Goal: Transaction & Acquisition: Purchase product/service

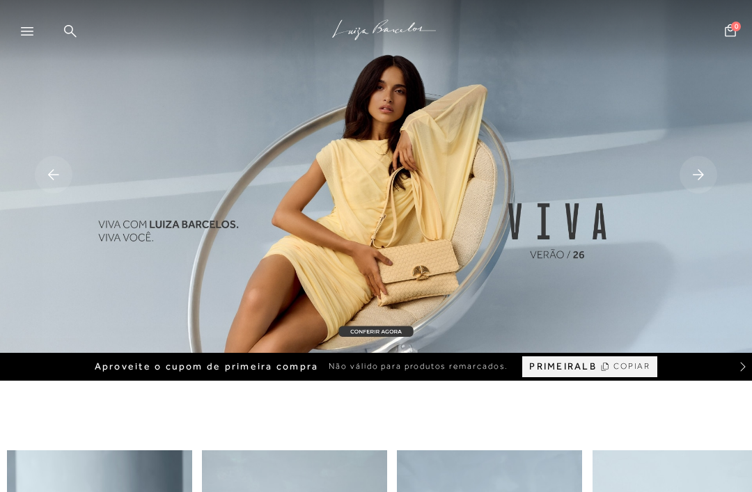
click at [33, 36] on div at bounding box center [33, 35] width 25 height 21
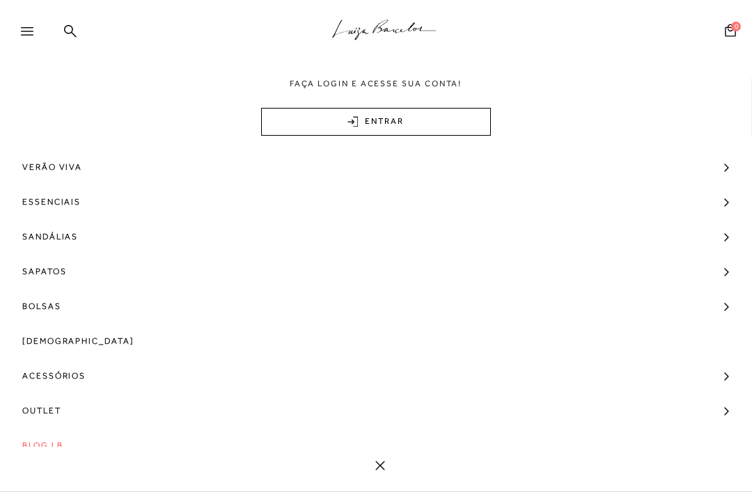
click at [53, 314] on span "Bolsas" at bounding box center [41, 306] width 39 height 35
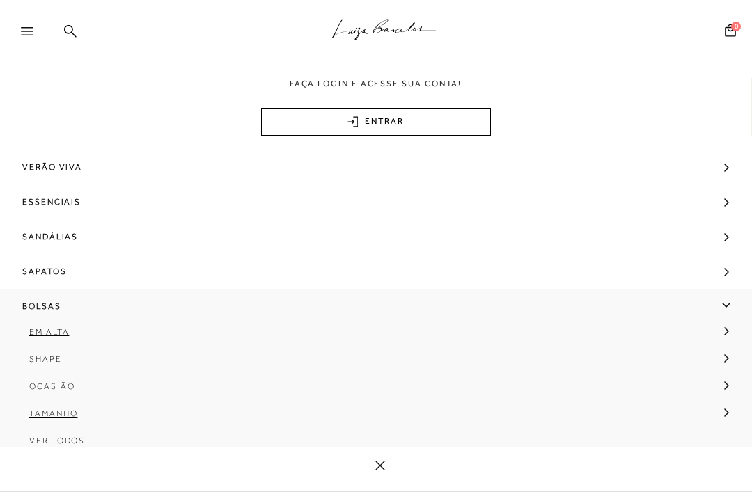
click at [67, 38] on link at bounding box center [70, 32] width 13 height 17
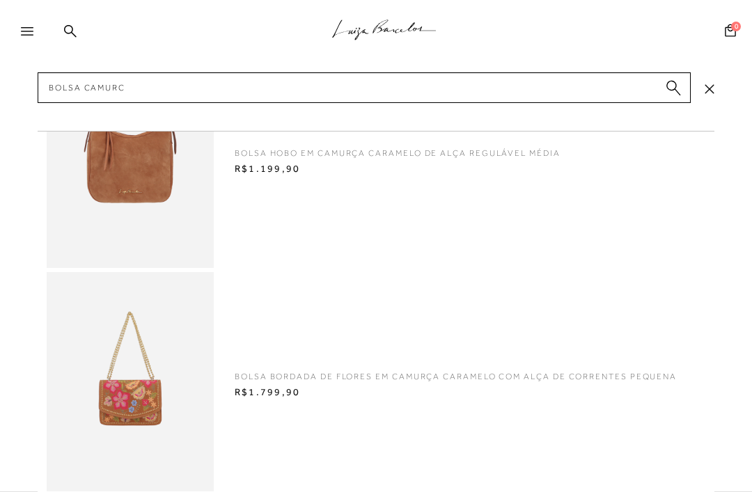
type input "Bolsa camurca"
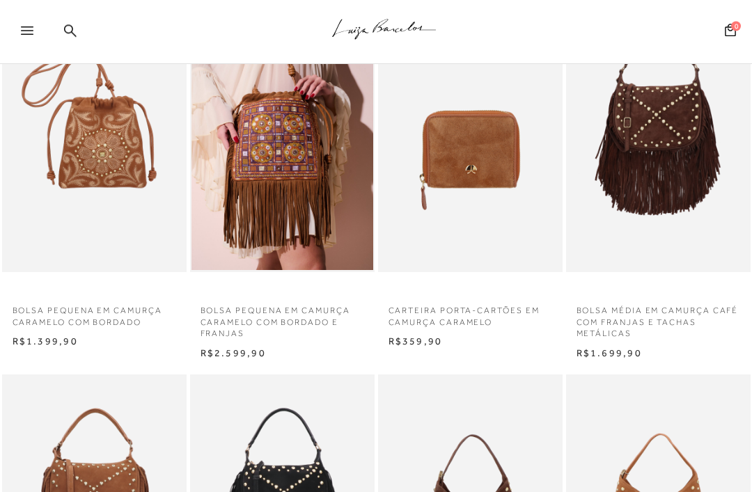
scroll to position [505, 0]
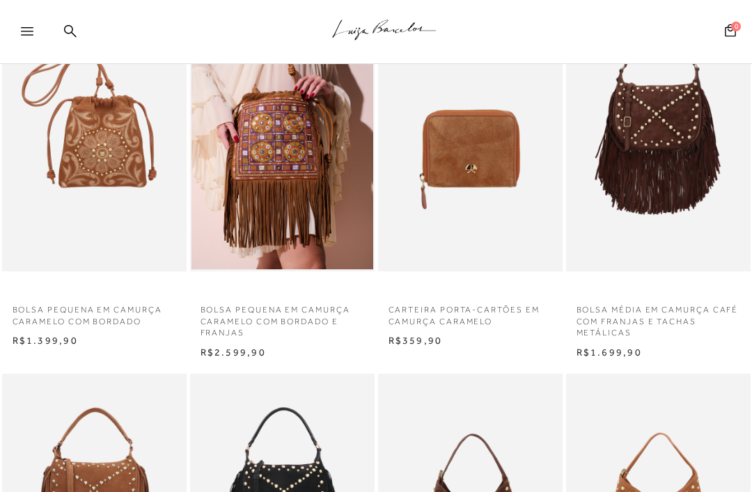
click at [35, 274] on div "BOLSA PEQUENA EM CAMURÇA CARAMELO COM BORDADO N R$1.399,90" at bounding box center [94, 171] width 188 height 357
click at [54, 241] on img at bounding box center [94, 133] width 182 height 273
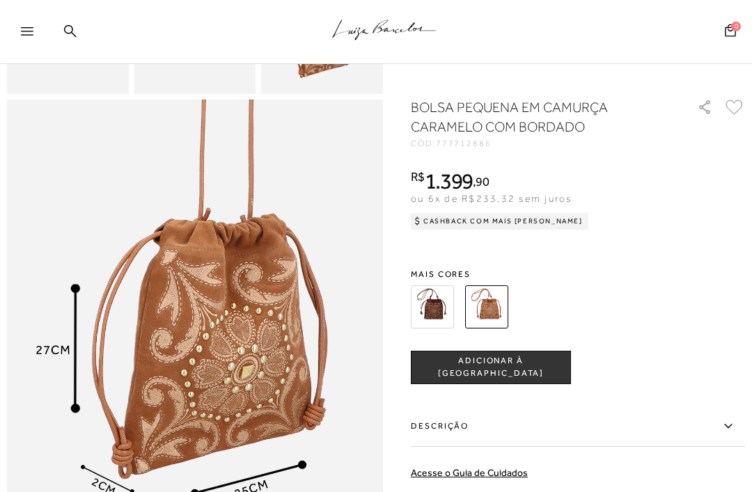
scroll to position [496, 0]
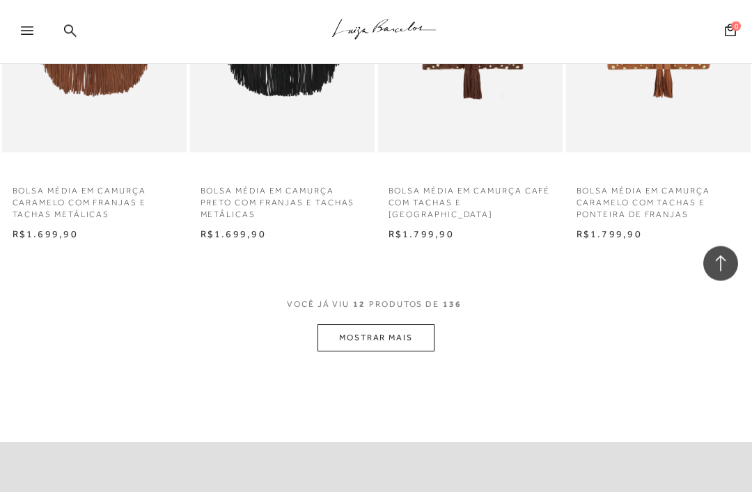
click at [384, 331] on button "MOSTRAR MAIS" at bounding box center [375, 338] width 117 height 27
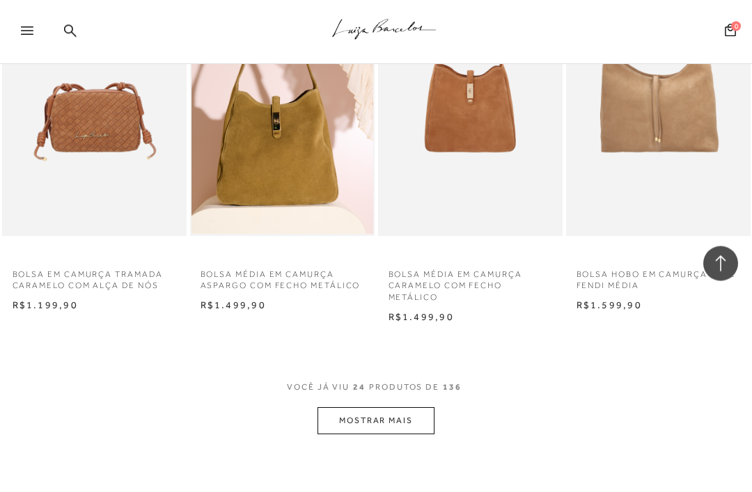
scroll to position [2069, 0]
click at [393, 407] on button "MOSTRAR MAIS" at bounding box center [375, 420] width 117 height 27
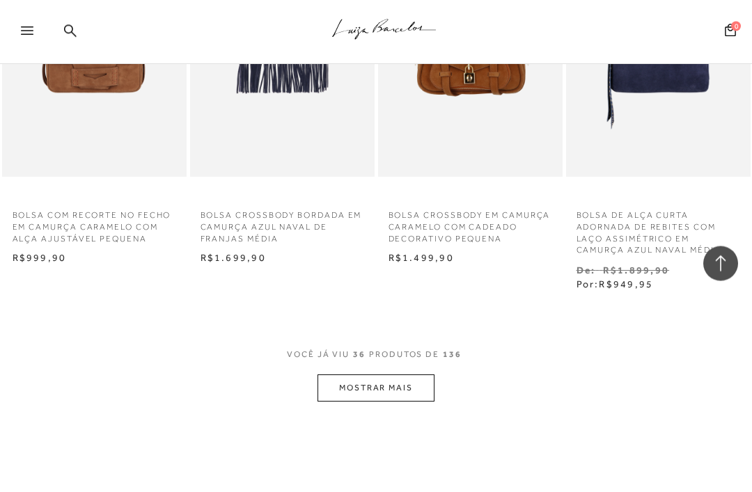
scroll to position [3278, 0]
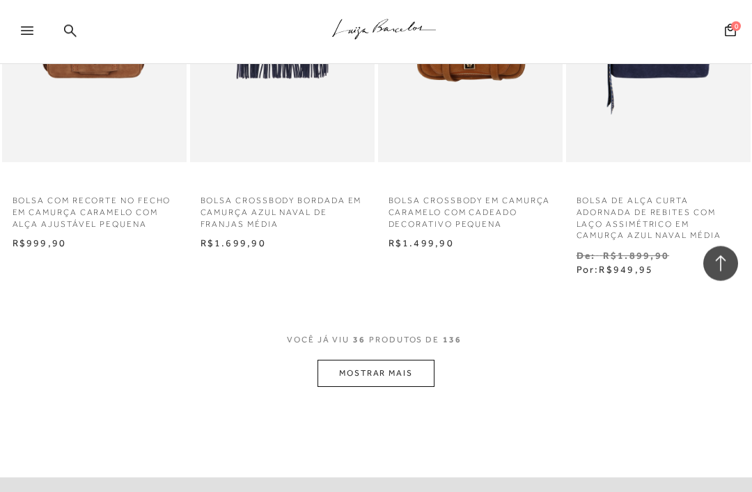
click at [404, 361] on button "MOSTRAR MAIS" at bounding box center [375, 374] width 117 height 27
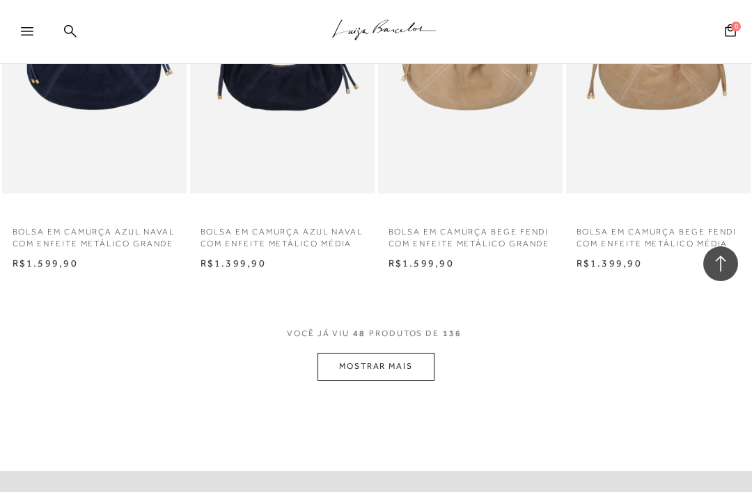
scroll to position [4462, 0]
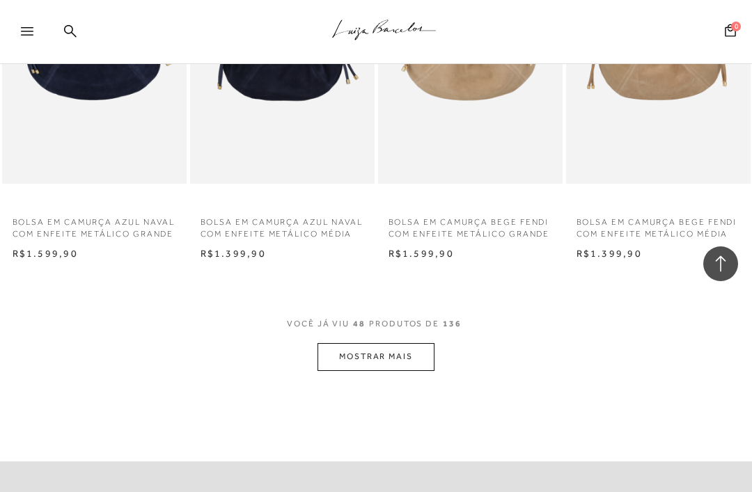
click at [389, 344] on button "MOSTRAR MAIS" at bounding box center [375, 356] width 117 height 27
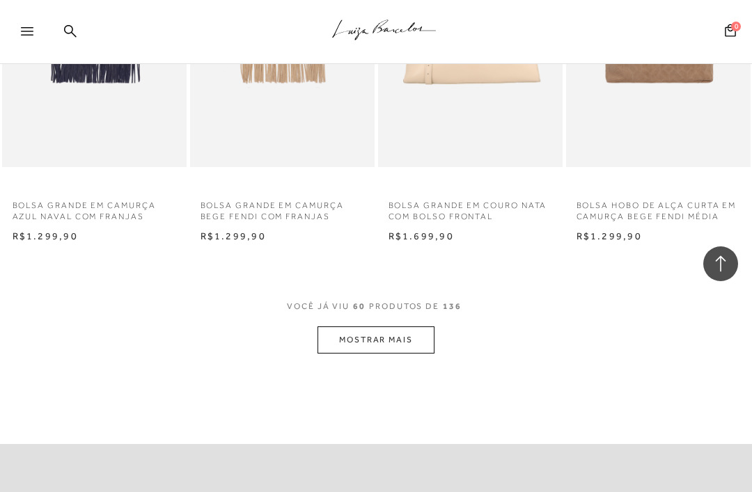
scroll to position [5633, 0]
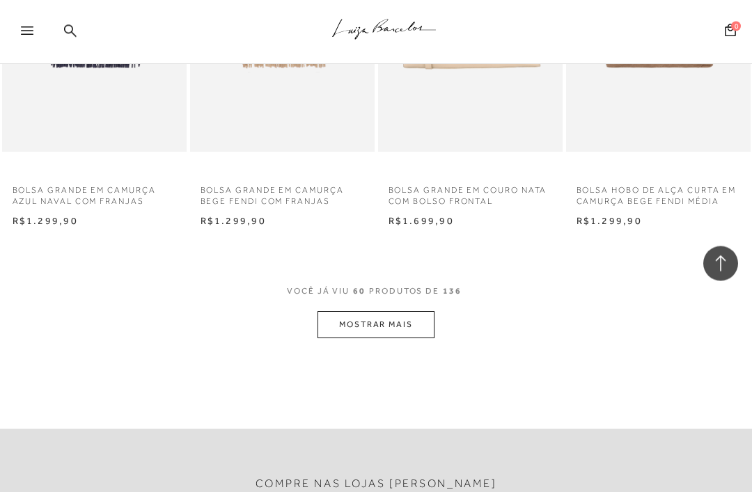
click at [384, 312] on button "MOSTRAR MAIS" at bounding box center [375, 325] width 117 height 27
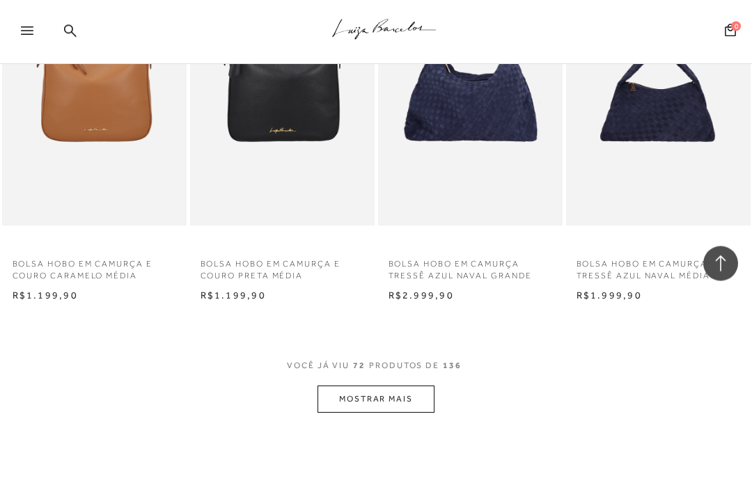
scroll to position [6685, 0]
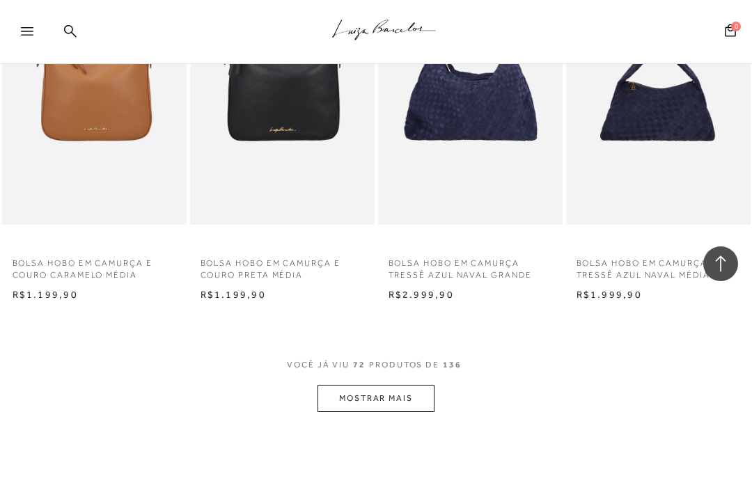
click at [379, 385] on button "MOSTRAR MAIS" at bounding box center [375, 398] width 117 height 27
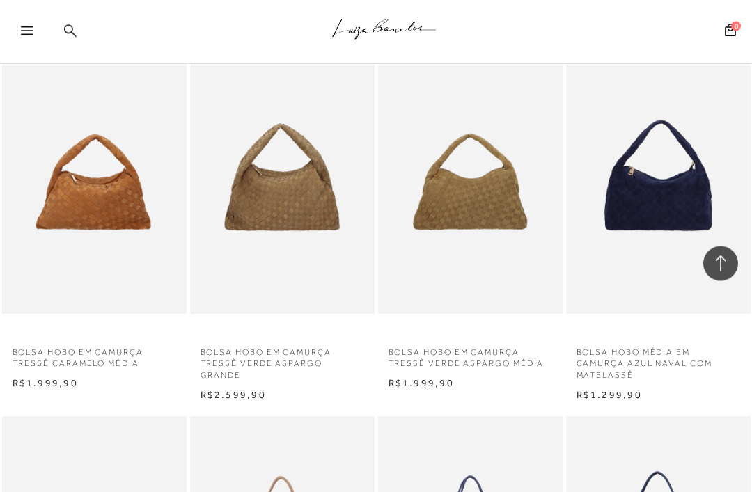
scroll to position [7331, 0]
click at [52, 338] on p "BOLSA HOBO EM CAMURÇA TRESSÊ CARAMELO MÉDIA" at bounding box center [94, 354] width 184 height 32
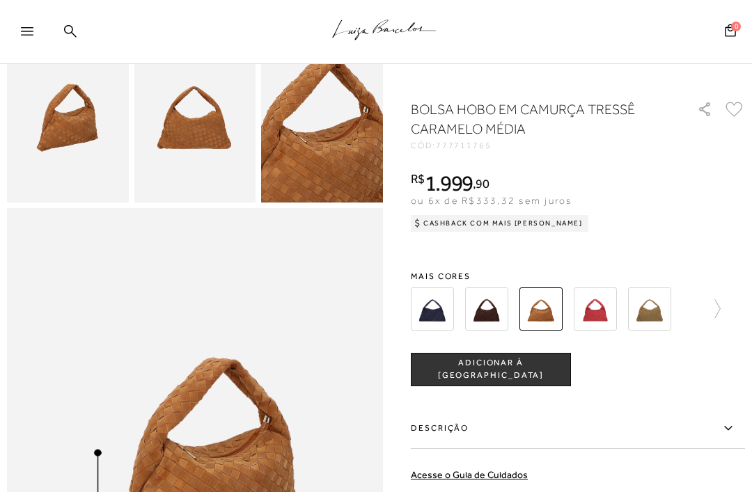
scroll to position [402, 0]
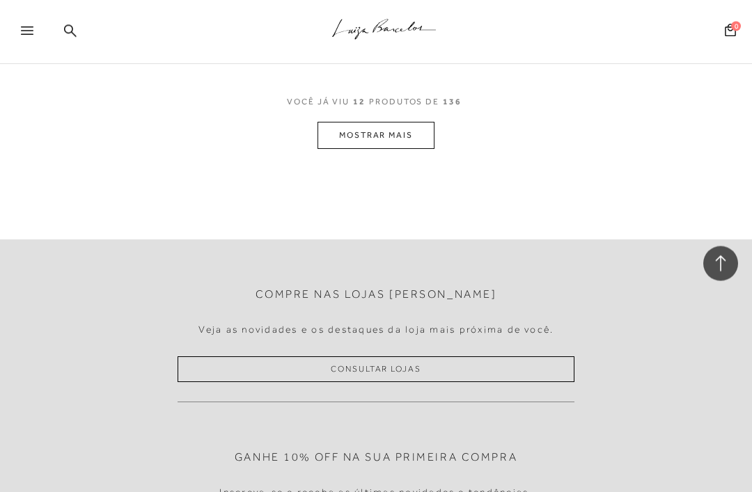
click at [363, 131] on button "MOSTRAR MAIS" at bounding box center [375, 136] width 117 height 27
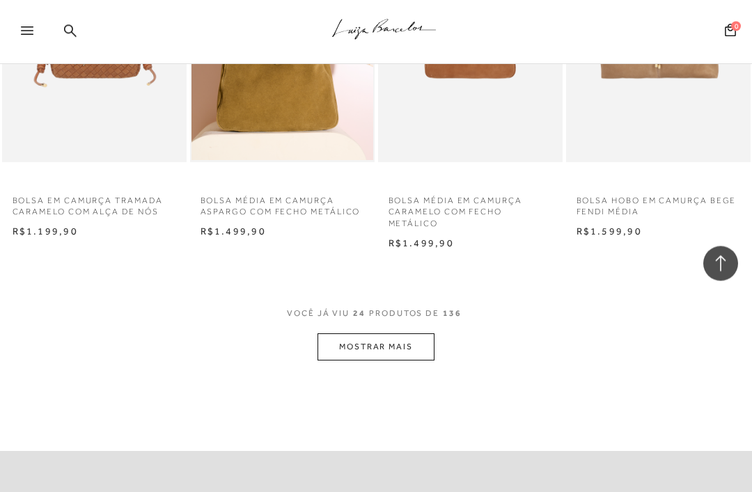
scroll to position [2159, 0]
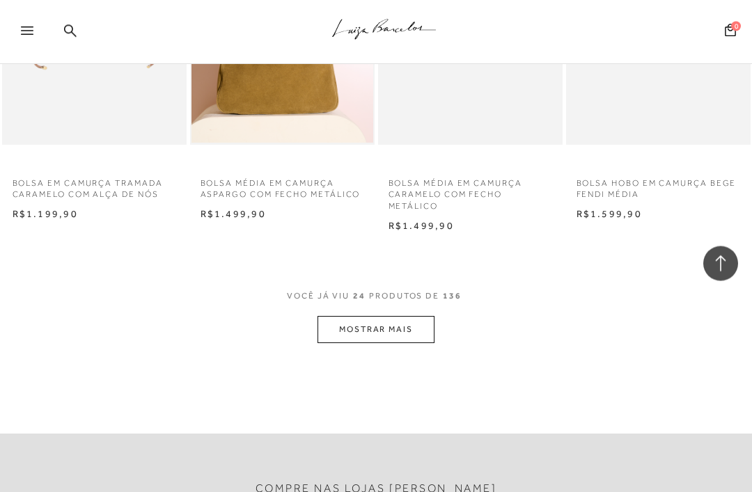
click at [362, 319] on button "MOSTRAR MAIS" at bounding box center [375, 330] width 117 height 27
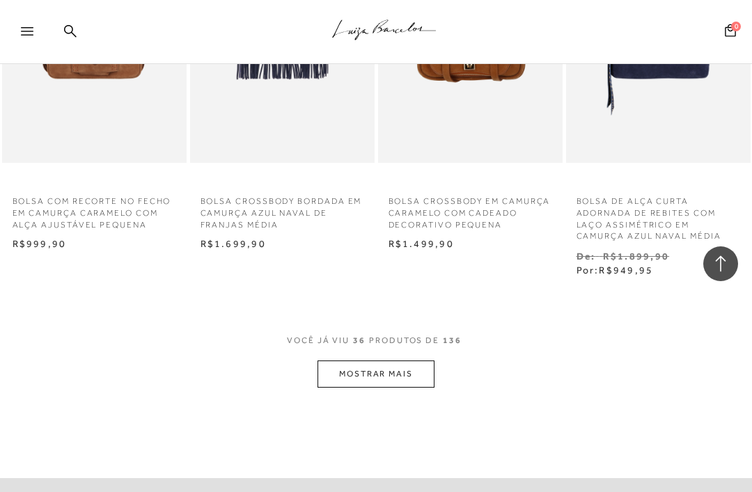
scroll to position [3306, 0]
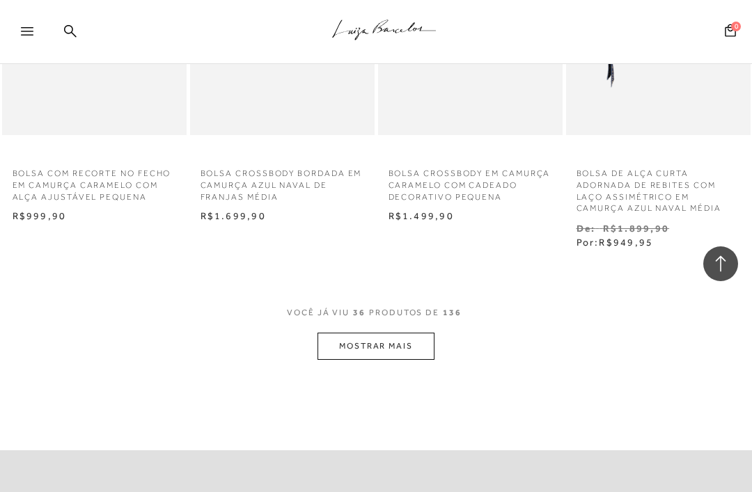
click at [361, 333] on button "MOSTRAR MAIS" at bounding box center [375, 346] width 117 height 27
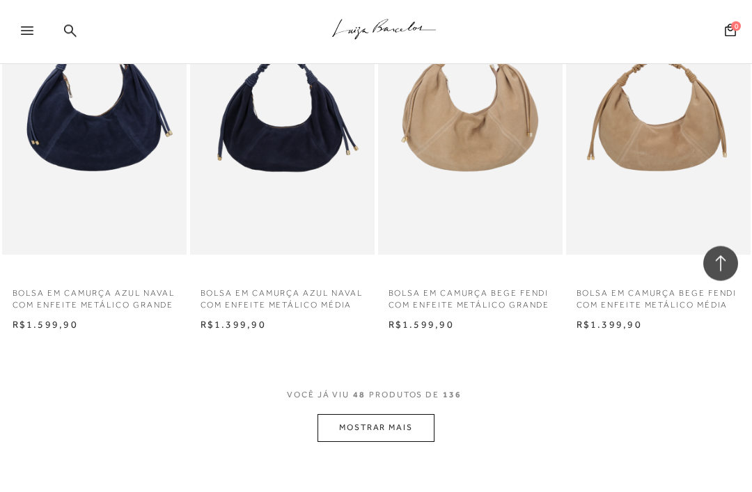
click at [354, 425] on button "MOSTRAR MAIS" at bounding box center [375, 428] width 117 height 27
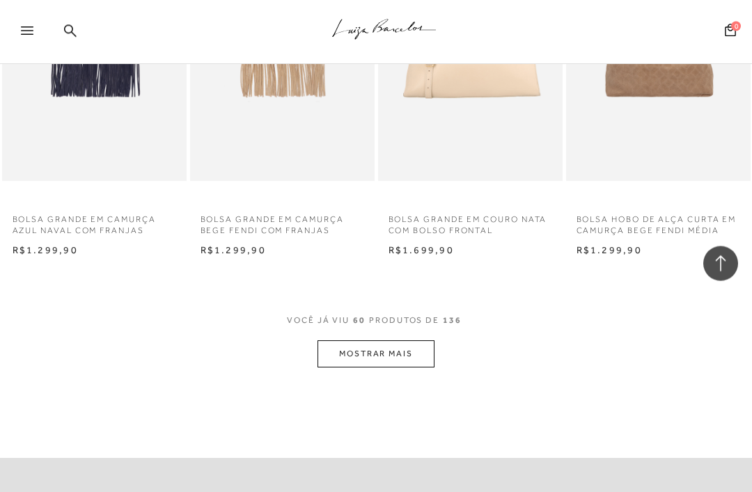
scroll to position [5629, 0]
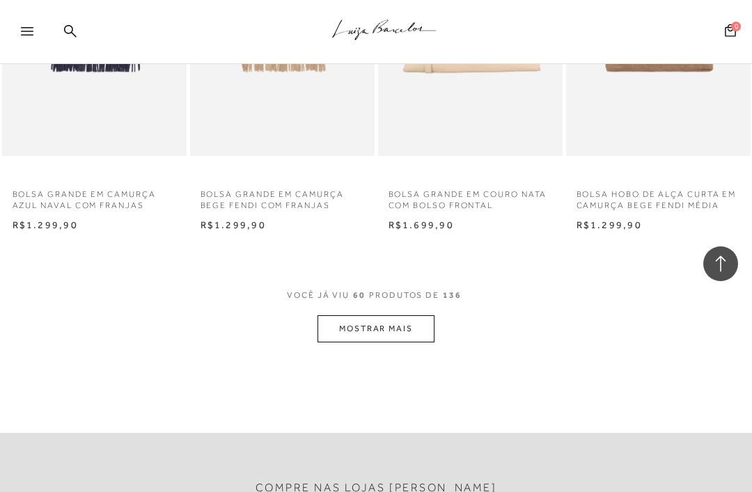
click at [326, 318] on button "MOSTRAR MAIS" at bounding box center [375, 328] width 117 height 27
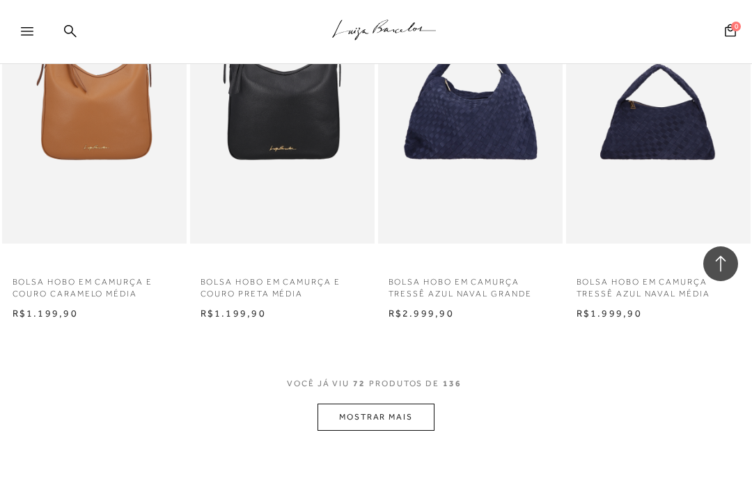
scroll to position [6676, 0]
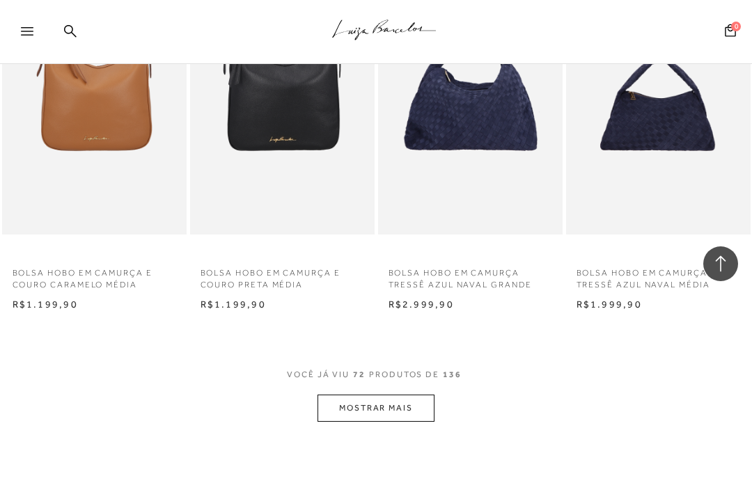
click at [363, 395] on button "MOSTRAR MAIS" at bounding box center [375, 408] width 117 height 27
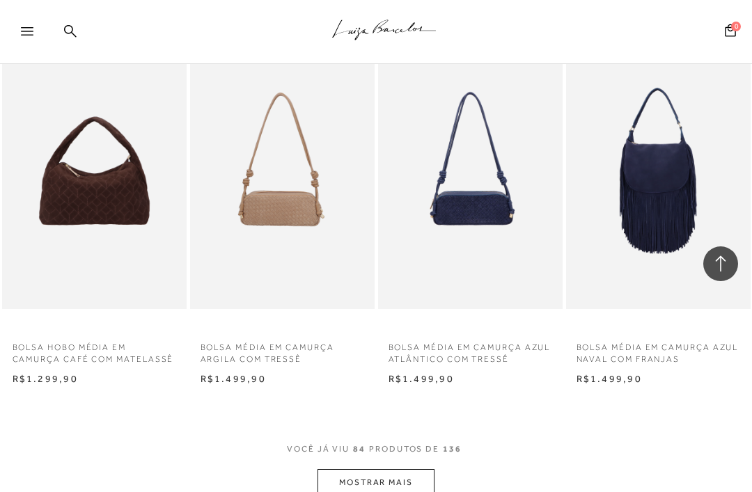
scroll to position [7722, 0]
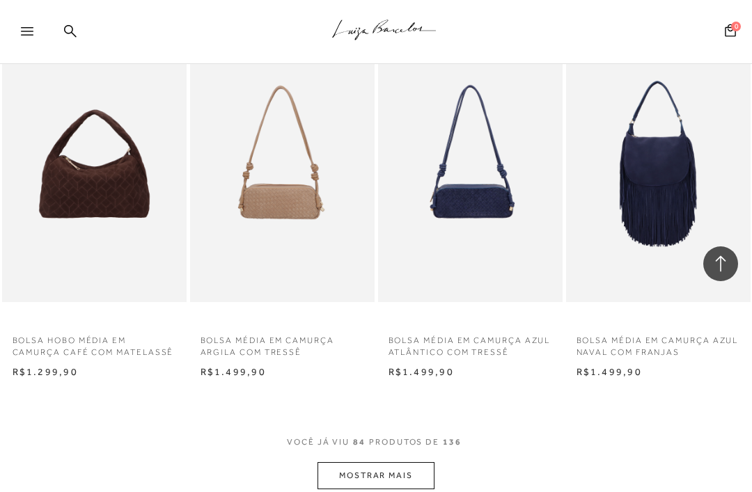
click at [353, 462] on button "MOSTRAR MAIS" at bounding box center [375, 475] width 117 height 27
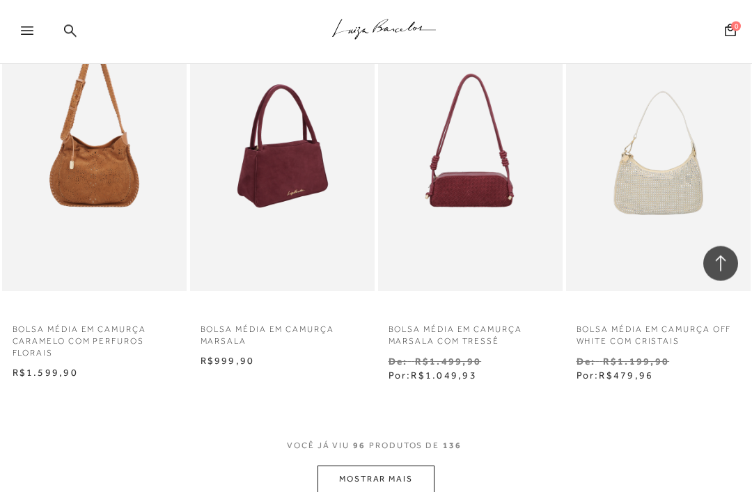
scroll to position [8849, 0]
click at [375, 466] on button "MOSTRAR MAIS" at bounding box center [375, 479] width 117 height 27
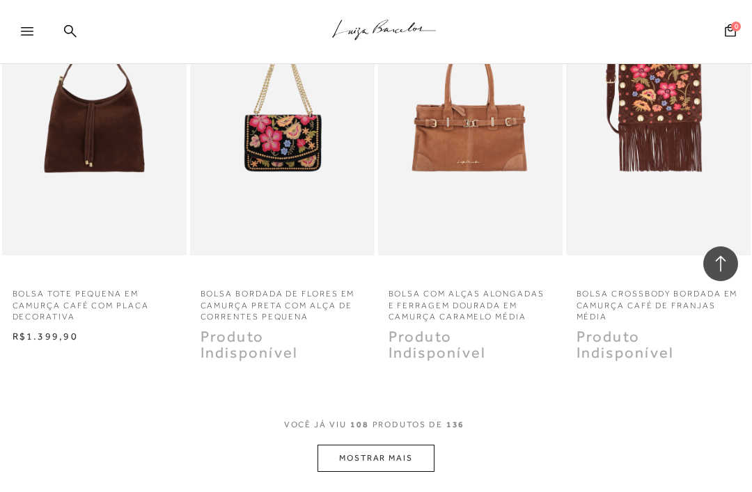
scroll to position [10071, 0]
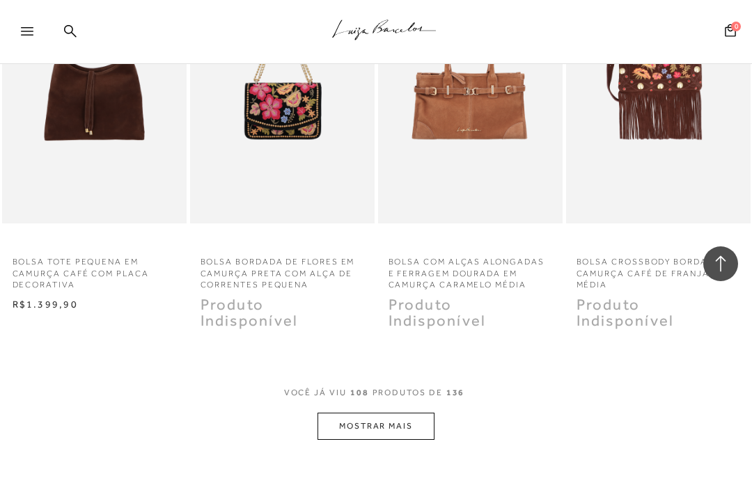
click at [349, 413] on button "MOSTRAR MAIS" at bounding box center [375, 426] width 117 height 27
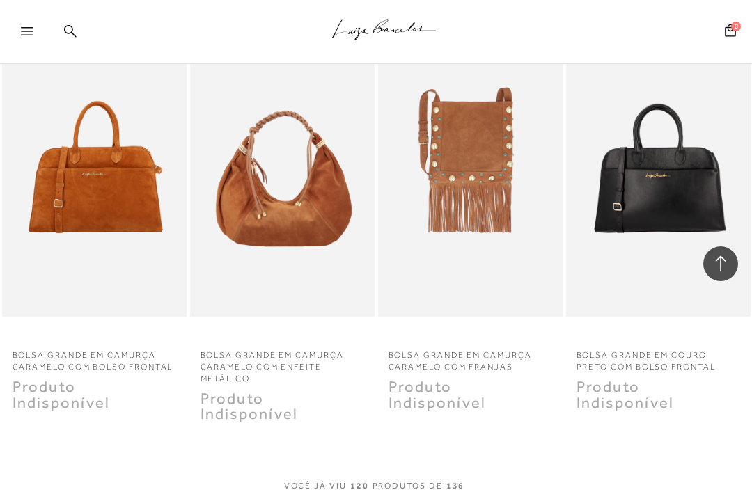
scroll to position [11159, 0]
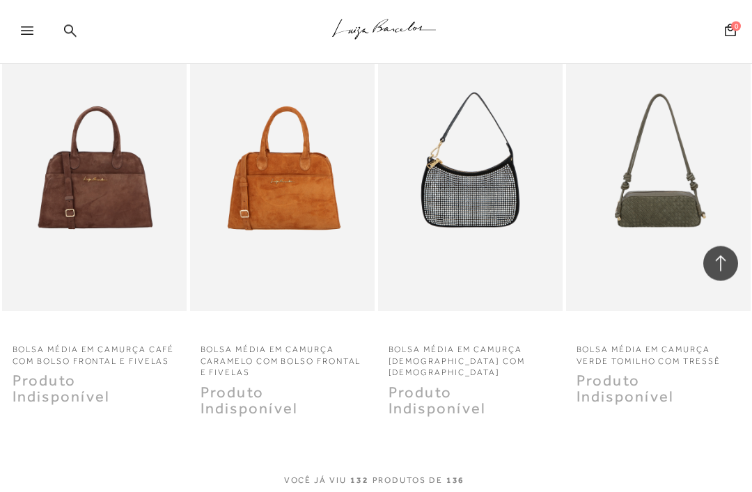
scroll to position [12343, 0]
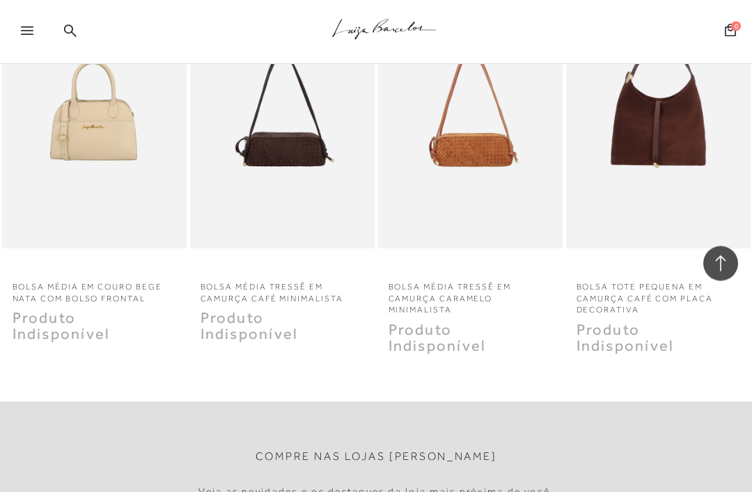
scroll to position [12801, 0]
click at [718, 273] on icon at bounding box center [720, 264] width 18 height 18
